Goal: Task Accomplishment & Management: Complete application form

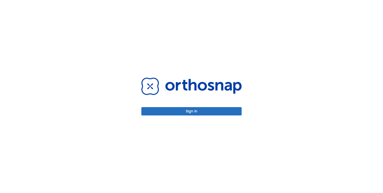
click at [190, 111] on button "Sign in" at bounding box center [191, 111] width 100 height 8
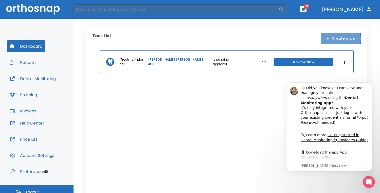
click at [334, 39] on button "Create order" at bounding box center [340, 38] width 41 height 11
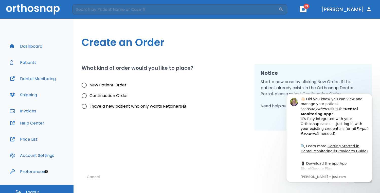
click at [114, 86] on span "New Patient Order" at bounding box center [107, 85] width 37 height 6
click at [89, 86] on input "New Patient Order" at bounding box center [84, 85] width 11 height 11
radio input "true"
click at [369, 96] on icon "Dismiss notification" at bounding box center [370, 95] width 3 height 3
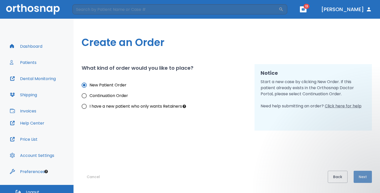
click at [364, 176] on button "Next" at bounding box center [362, 177] width 18 height 12
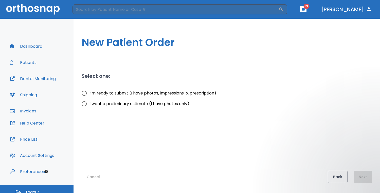
click at [124, 92] on span "I’m ready to submit (I have photos, impressions, & prescription)" at bounding box center [152, 93] width 127 height 6
click at [89, 92] on input "I’m ready to submit (I have photos, impressions, & prescription)" at bounding box center [84, 93] width 11 height 11
radio input "true"
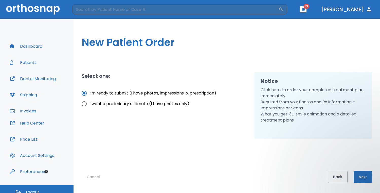
click at [363, 179] on button "Next" at bounding box center [362, 177] width 18 height 12
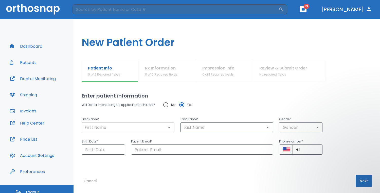
click at [125, 132] on div "​" at bounding box center [128, 128] width 93 height 10
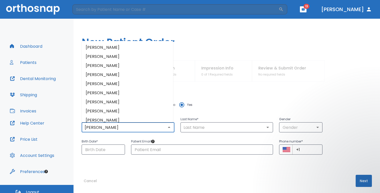
type input "[PERSON_NAME]"
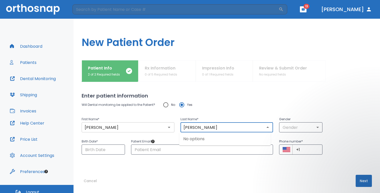
type input "[PERSON_NAME]"
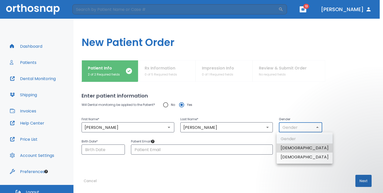
drag, startPoint x: 311, startPoint y: 124, endPoint x: 293, endPoint y: 146, distance: 28.2
click at [293, 146] on body "​ 13 [PERSON_NAME] Dashboard Patients Dental Monitoring Shipping Invoices Help …" at bounding box center [191, 96] width 383 height 193
click at [293, 146] on li "[DEMOGRAPHIC_DATA]" at bounding box center [305, 148] width 56 height 9
type input "1"
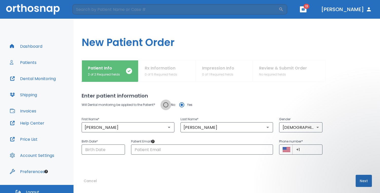
click at [165, 106] on input "No" at bounding box center [165, 105] width 11 height 11
radio input "true"
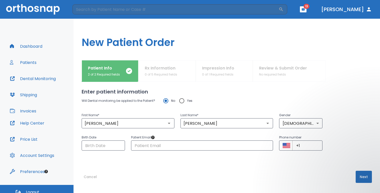
drag, startPoint x: 172, startPoint y: 139, endPoint x: 140, endPoint y: 139, distance: 31.9
click at [140, 139] on p "Patient Email" at bounding box center [202, 138] width 142 height 6
click at [77, 147] on div "Patient Info 2 of 2 Required fields Rx Information 0 of 5 Required fields Impre…" at bounding box center [226, 126] width 306 height 133
click at [86, 147] on input "Choose date" at bounding box center [103, 146] width 43 height 10
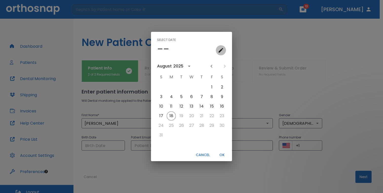
click at [218, 53] on button "calendar view is open, go to text input view" at bounding box center [221, 50] width 10 height 10
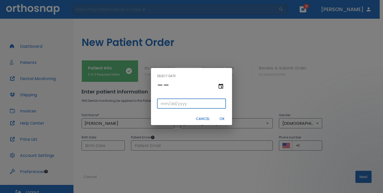
click at [163, 105] on input "tel" at bounding box center [191, 104] width 69 height 10
type input "01/25/"
type input "01/25/0002"
type input "[DATE]"
type input "01/25/0020"
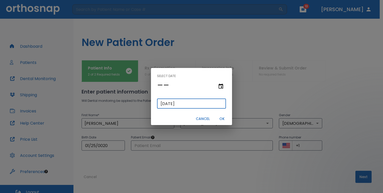
type input "01/25/202"
type input "[DATE]"
type input "01/25/0202"
type input "01/25/202"
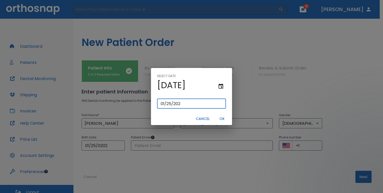
type input "01/25/0020"
type input "[DATE]"
type input "01/25/0201"
type input "01/25/201"
type input "[DATE]"
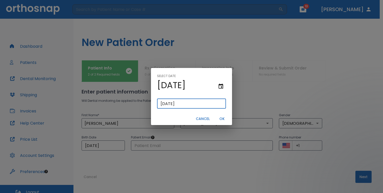
type input "[DATE]"
click at [224, 119] on button "OK" at bounding box center [222, 119] width 16 height 8
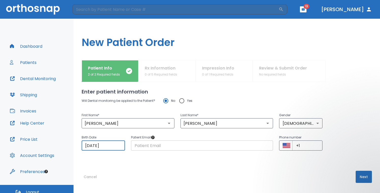
scroll to position [6, 0]
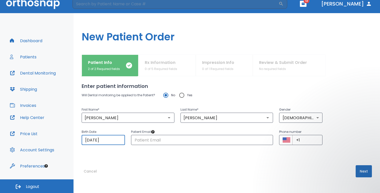
click at [359, 173] on button "Next" at bounding box center [363, 172] width 16 height 12
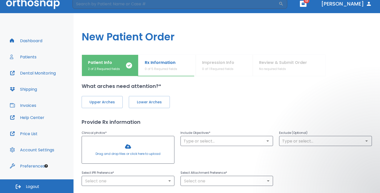
scroll to position [0, 0]
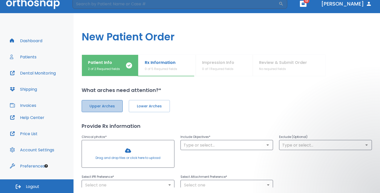
click at [97, 110] on button "Upper Arches" at bounding box center [102, 106] width 41 height 12
click at [154, 109] on span "Lower Arches" at bounding box center [148, 106] width 30 height 5
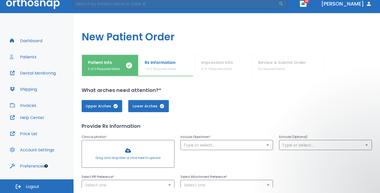
click at [129, 159] on div at bounding box center [128, 154] width 92 height 27
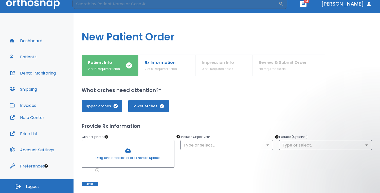
click at [113, 151] on div at bounding box center [128, 154] width 92 height 27
click at [147, 153] on div at bounding box center [128, 154] width 92 height 27
click at [147, 157] on div at bounding box center [128, 154] width 92 height 27
click at [143, 152] on div at bounding box center [128, 154] width 92 height 27
click at [249, 148] on input "text" at bounding box center [227, 145] width 90 height 7
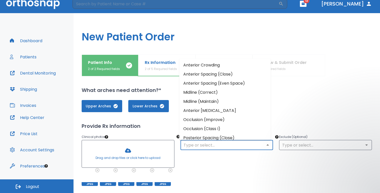
click at [228, 129] on li "Occlusion (Class I)" at bounding box center [224, 129] width 91 height 9
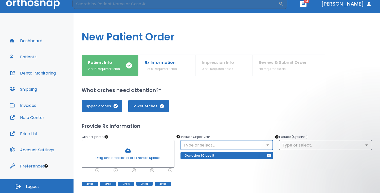
click at [267, 146] on icon "Open" at bounding box center [267, 145] width 6 height 6
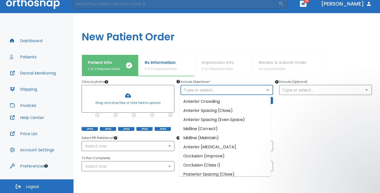
scroll to position [56, 0]
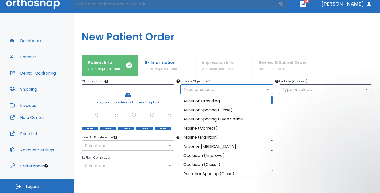
click at [166, 146] on body "​ 13 [PERSON_NAME] Dashboard Patients Dental Monitoring Shipping Invoices Help …" at bounding box center [190, 90] width 380 height 193
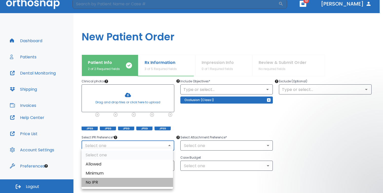
click at [104, 181] on li "No IPR" at bounding box center [127, 182] width 91 height 9
type input "0"
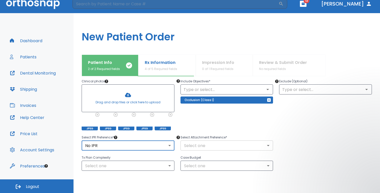
click at [223, 146] on body "​ 13 [PERSON_NAME] Dashboard Patients Dental Monitoring Shipping Invoices Help …" at bounding box center [190, 90] width 380 height 193
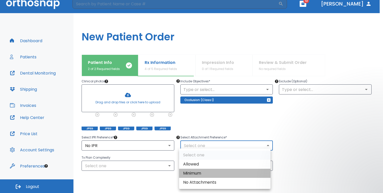
click at [196, 174] on li "Minimum" at bounding box center [224, 173] width 91 height 9
type input "2"
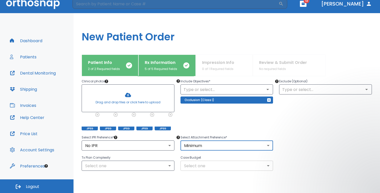
click at [210, 166] on body "​ 13 [PERSON_NAME] Dashboard Patients Dental Monitoring Shipping Invoices Help …" at bounding box center [190, 90] width 380 height 193
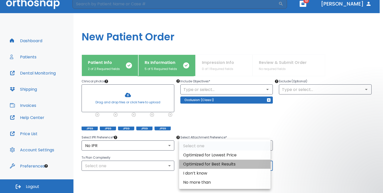
click at [210, 166] on li "Optimized for Best Results" at bounding box center [224, 164] width 91 height 9
type input "1"
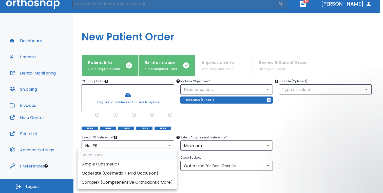
click at [162, 166] on body "​ 13 [PERSON_NAME] Dashboard Patients Dental Monitoring Shipping Invoices Help …" at bounding box center [191, 90] width 383 height 193
click at [146, 173] on li "Moderate (Cosmetic + Mild Occlusion)" at bounding box center [126, 173] width 99 height 9
type input "1"
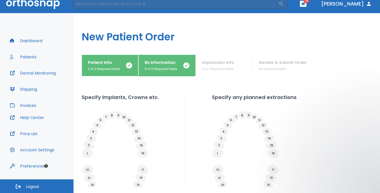
scroll to position [218, 0]
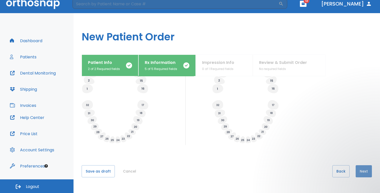
click at [359, 172] on button "Next" at bounding box center [363, 172] width 16 height 12
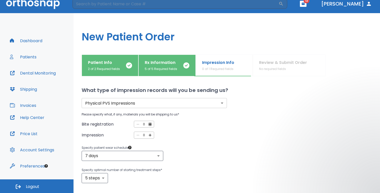
click at [149, 124] on icon "button" at bounding box center [150, 124] width 5 height 5
type input "1"
click at [148, 136] on icon "button" at bounding box center [150, 135] width 5 height 5
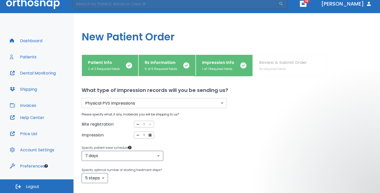
click at [148, 136] on icon "button" at bounding box center [150, 135] width 5 height 5
type input "2"
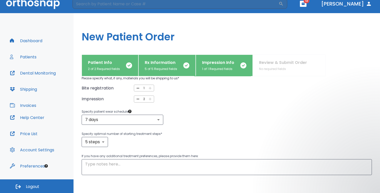
scroll to position [38, 0]
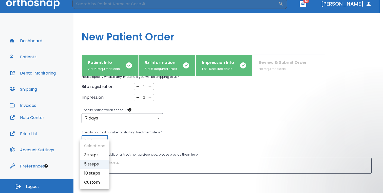
click at [104, 141] on body "​ 13 [PERSON_NAME] Dashboard Patients Dental Monitoring Shipping Invoices Help …" at bounding box center [191, 90] width 383 height 193
click at [95, 174] on li "10 steps" at bounding box center [94, 173] width 29 height 9
type input "10"
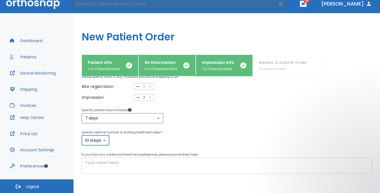
click at [122, 166] on textarea at bounding box center [226, 166] width 283 height 12
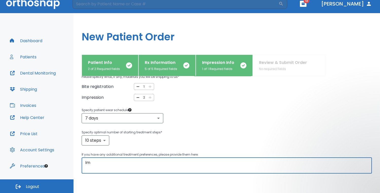
type textarea "I"
click at [123, 161] on textarea "Reduce [MEDICAL_DATA]. improve forward position of mandible/ correct" at bounding box center [226, 166] width 283 height 12
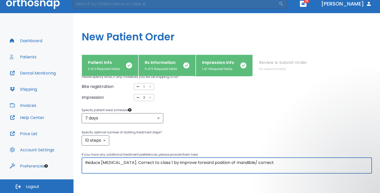
click at [181, 163] on textarea "Reduce [MEDICAL_DATA]. Correct to class 1 by improve forward position of mandib…" at bounding box center [226, 166] width 283 height 12
drag, startPoint x: 244, startPoint y: 164, endPoint x: 284, endPoint y: 164, distance: 40.0
click at [284, 164] on textarea "Reduce [MEDICAL_DATA]. Correct to class 1 by improving forward position of mand…" at bounding box center [226, 166] width 283 height 12
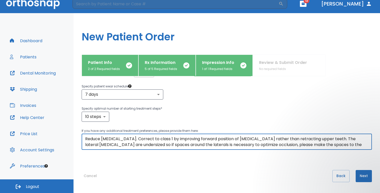
scroll to position [66, 0]
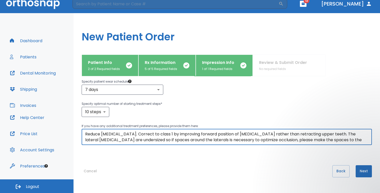
type textarea "Reduce [MEDICAL_DATA]. Correct to class 1 by improving forward position of [MED…"
click at [358, 171] on button "Next" at bounding box center [363, 172] width 16 height 12
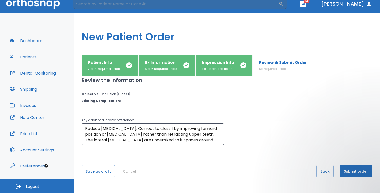
scroll to position [0, 0]
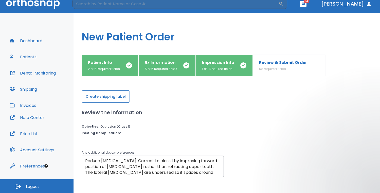
click at [105, 97] on button "Create shipping label" at bounding box center [106, 97] width 48 height 12
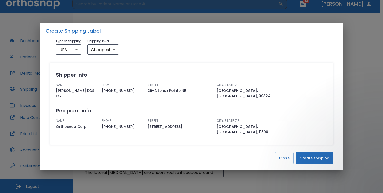
click at [311, 156] on button "Create shipping" at bounding box center [315, 158] width 38 height 12
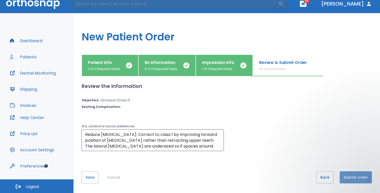
click at [354, 178] on button "Submit order" at bounding box center [355, 178] width 32 height 12
